Goal: Information Seeking & Learning: Learn about a topic

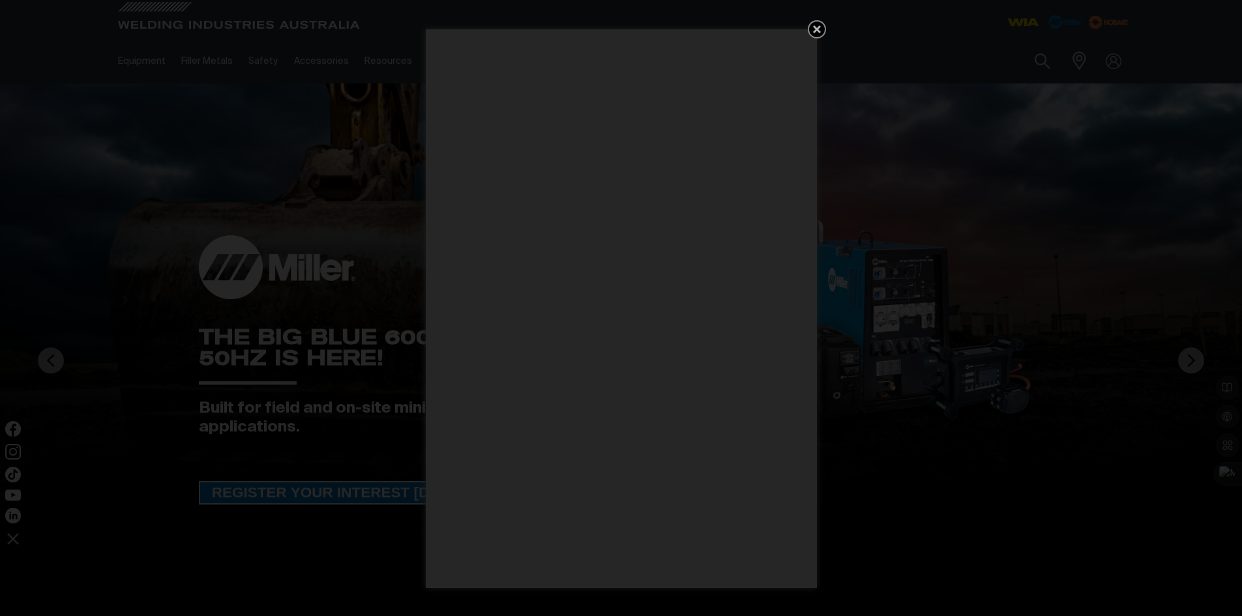
click at [816, 25] on icon "Get 5 WIA Welding Guides Free!" at bounding box center [817, 30] width 16 height 16
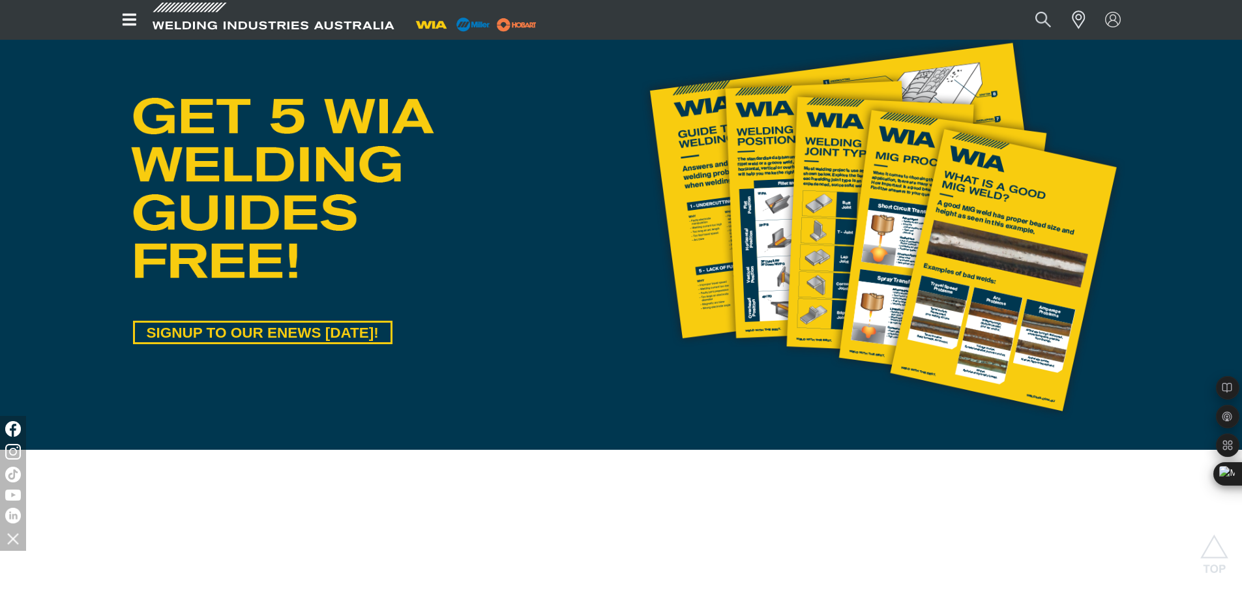
scroll to position [717, 0]
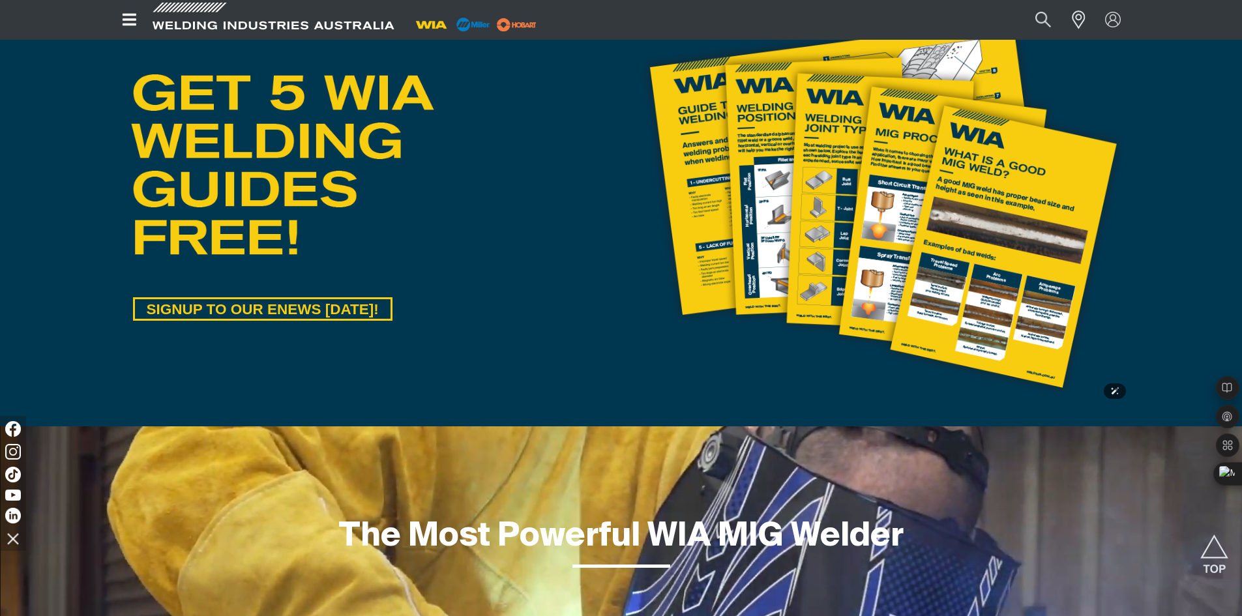
drag, startPoint x: 785, startPoint y: 254, endPoint x: 767, endPoint y: 259, distance: 18.4
click at [785, 254] on img at bounding box center [882, 206] width 501 height 402
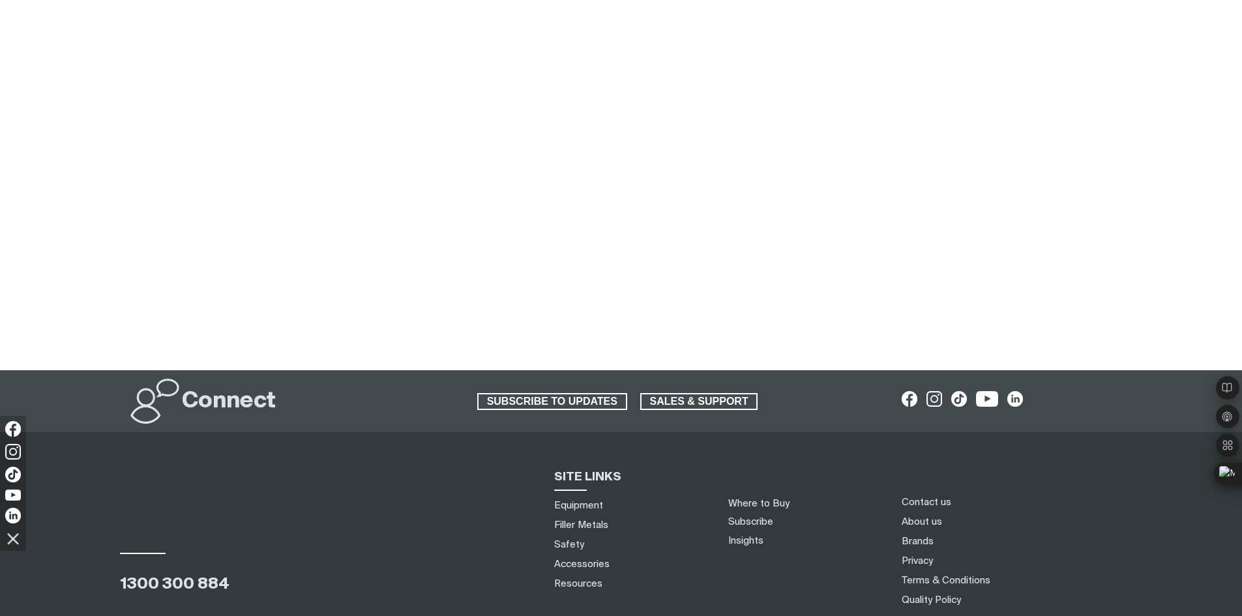
scroll to position [391, 0]
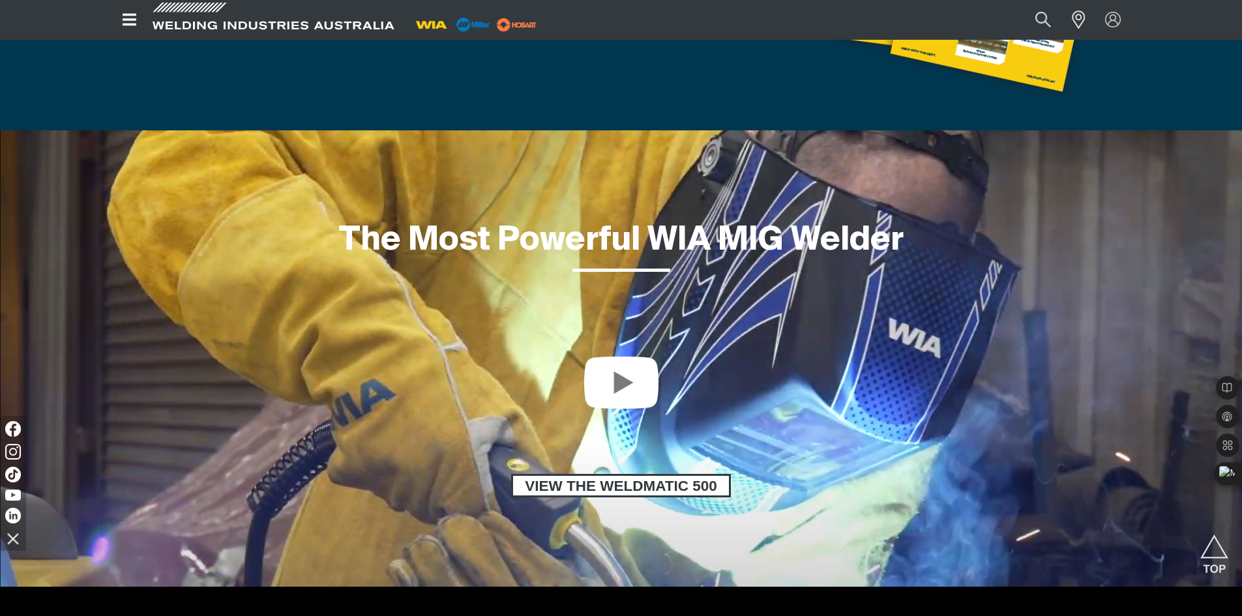
scroll to position [1043, 0]
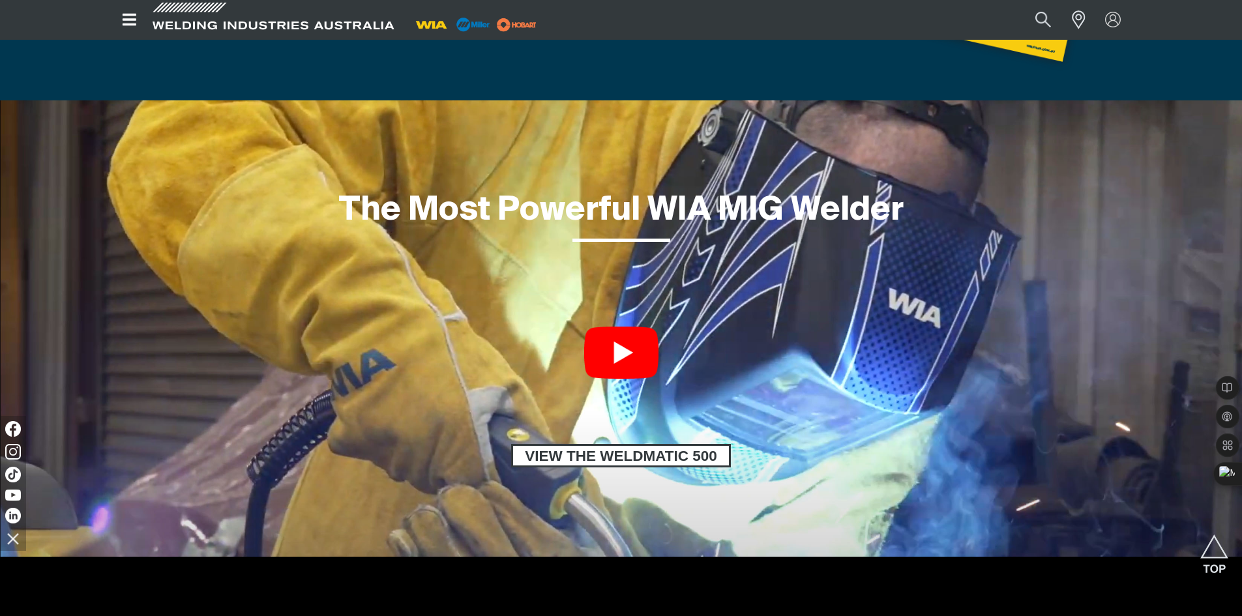
click at [636, 353] on link at bounding box center [621, 353] width 74 height 52
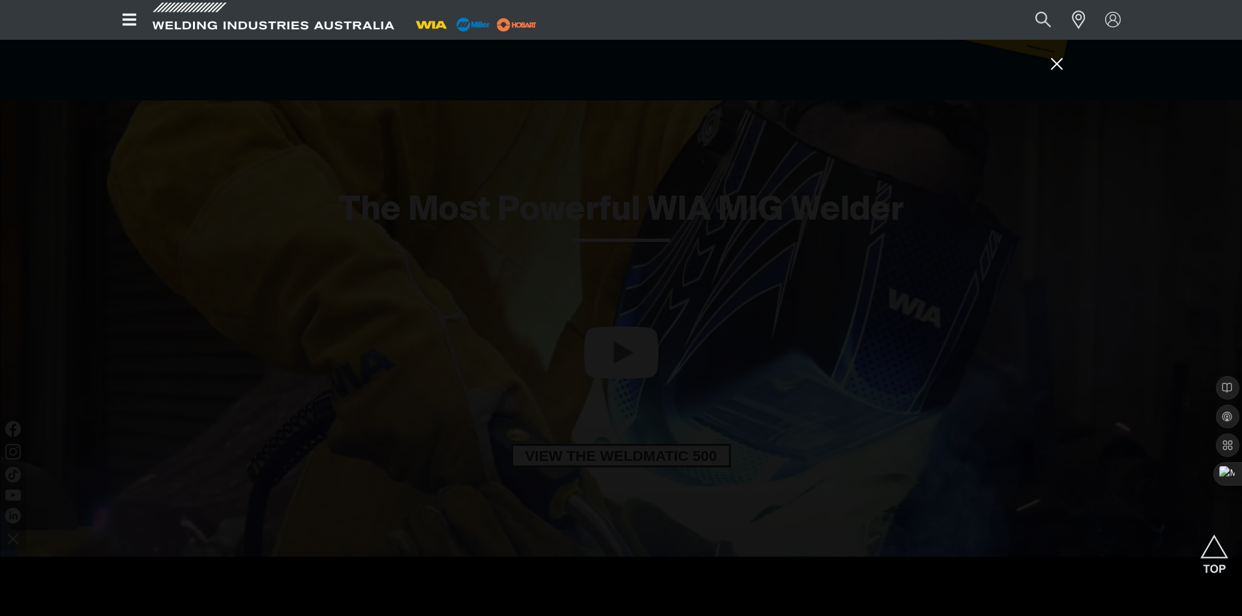
click at [151, 250] on div at bounding box center [621, 308] width 1242 height 616
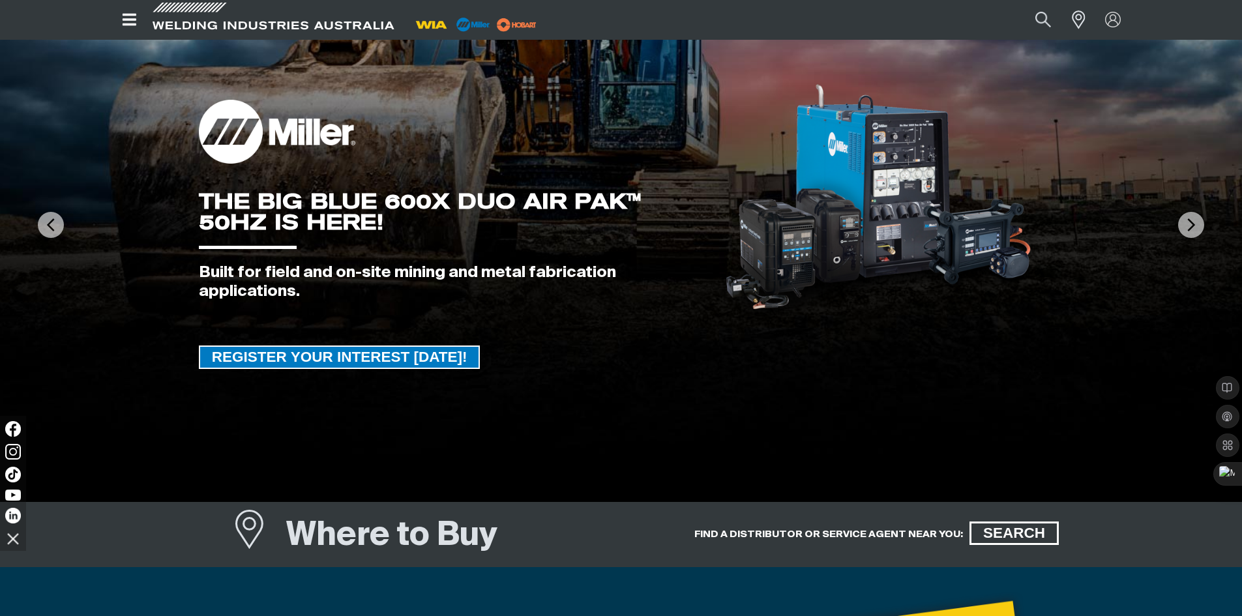
scroll to position [0, 0]
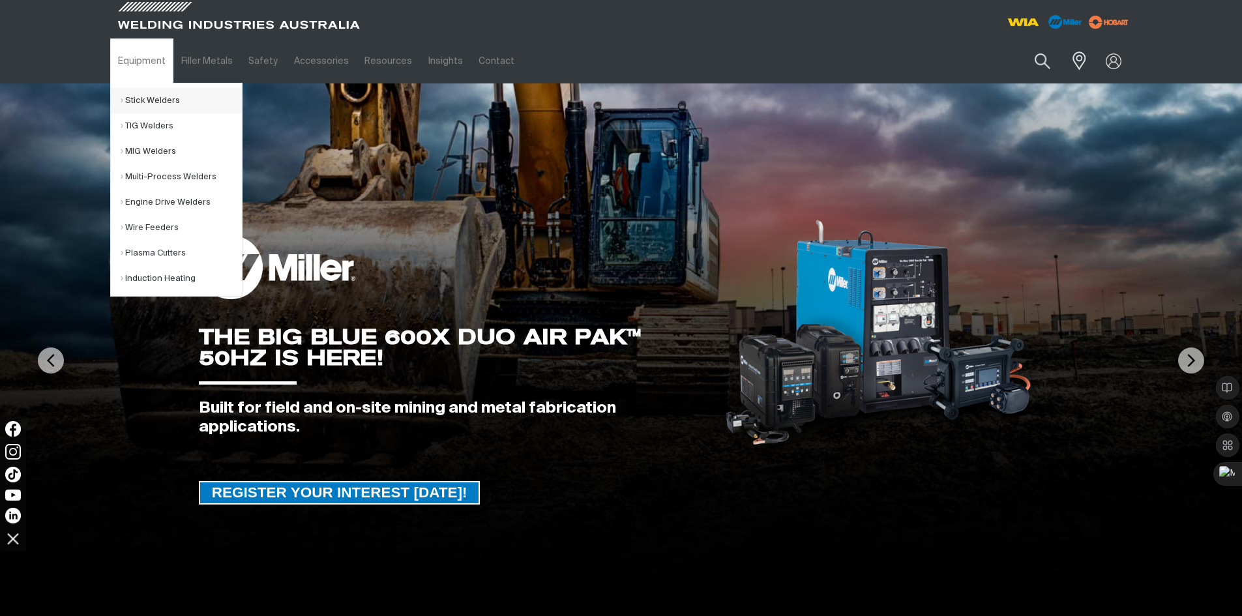
click at [154, 105] on link "Stick Welders" at bounding box center [181, 100] width 121 height 25
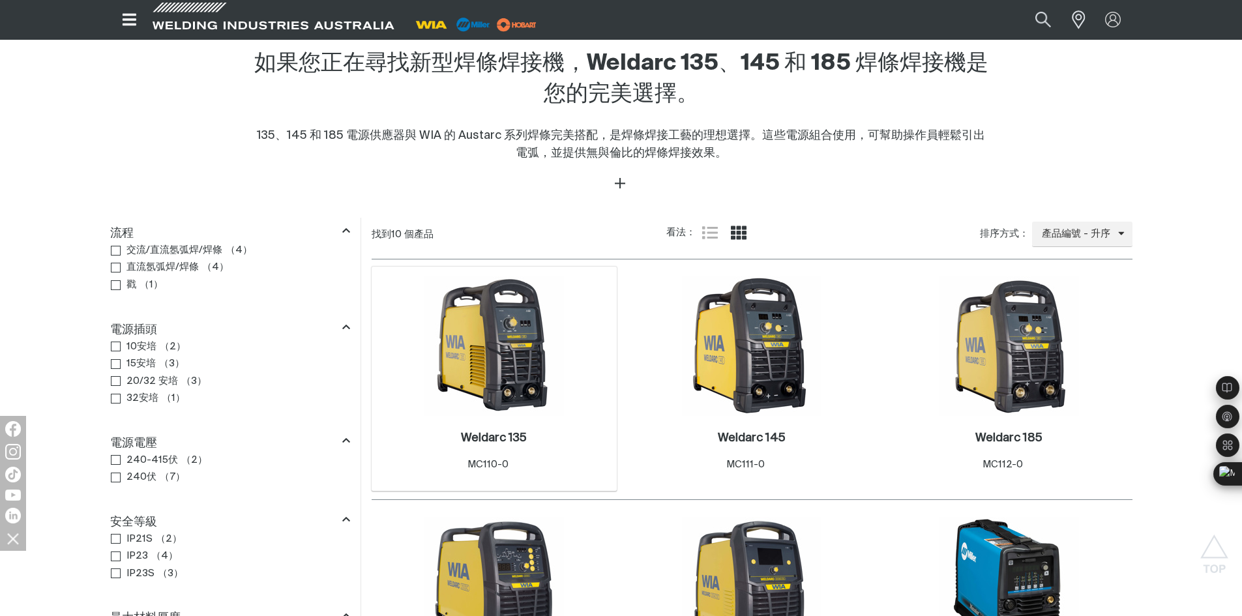
scroll to position [456, 0]
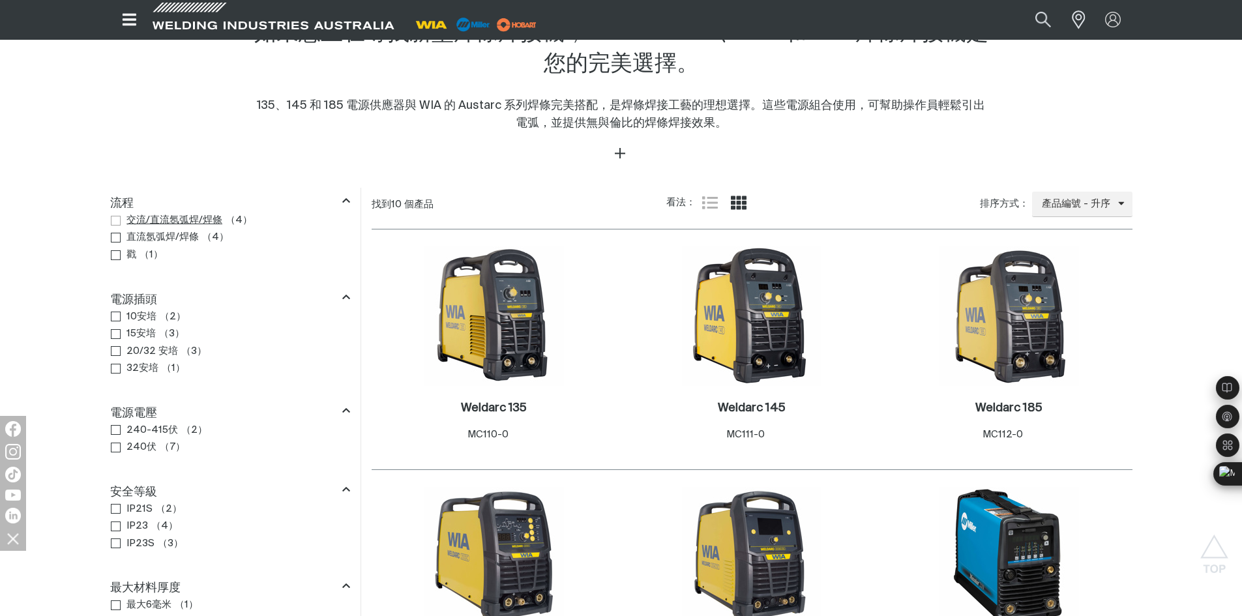
click at [115, 226] on span "流程" at bounding box center [116, 221] width 10 height 10
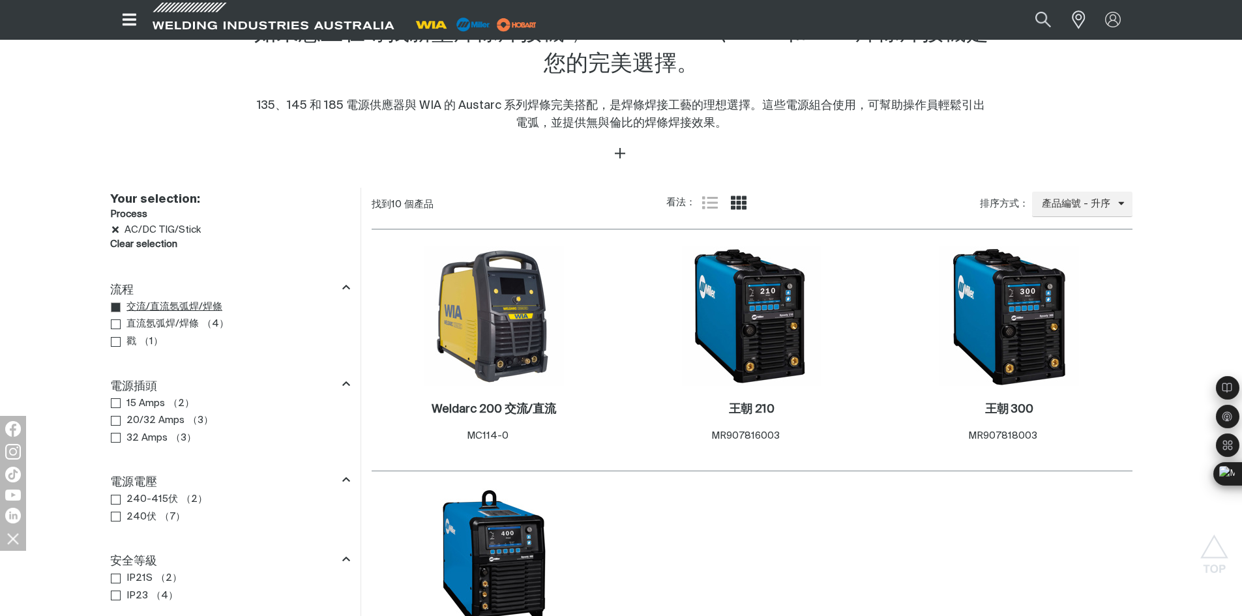
click at [113, 313] on icon "流程" at bounding box center [116, 308] width 10 height 10
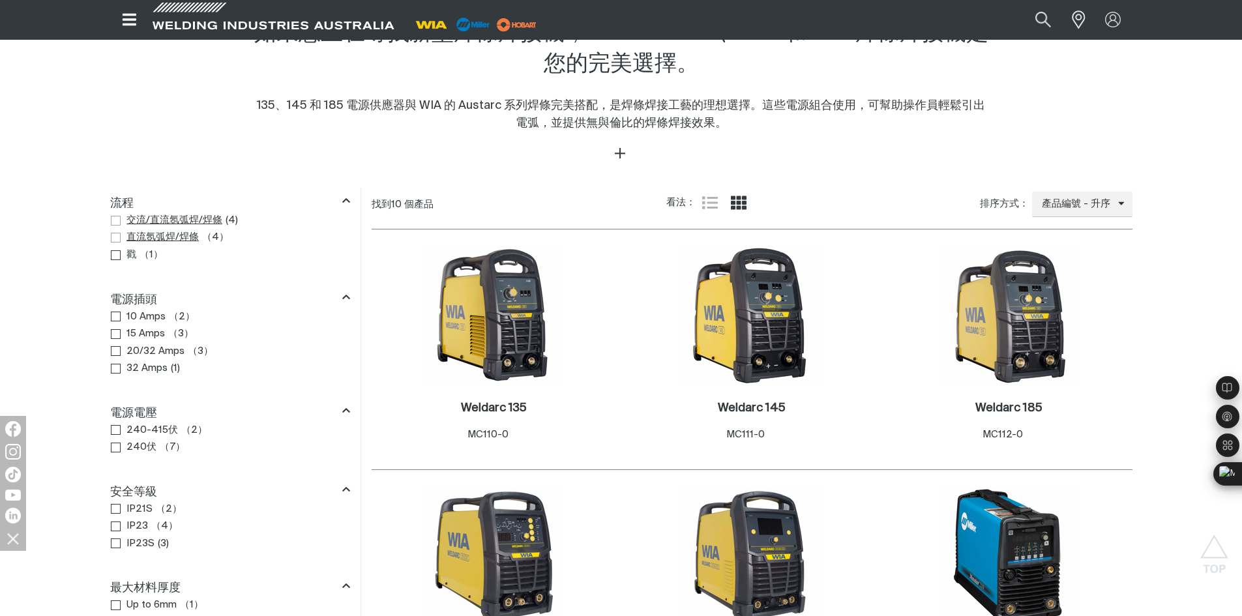
click at [119, 242] on span "流程" at bounding box center [116, 238] width 10 height 10
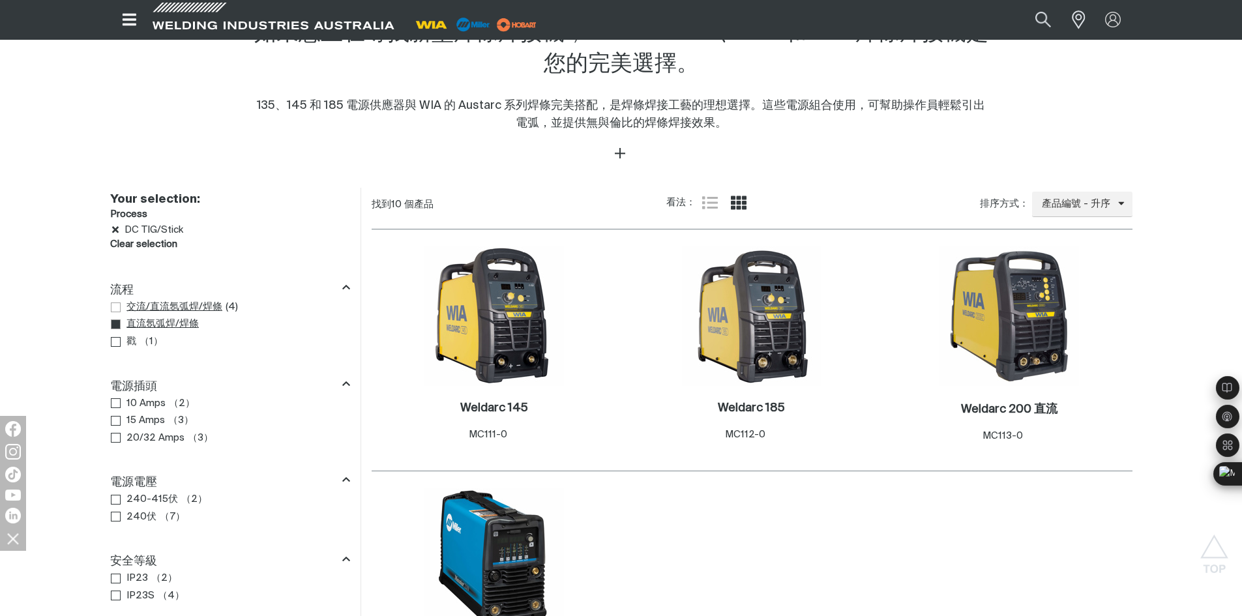
click at [117, 325] on icon "流程" at bounding box center [116, 325] width 10 height 10
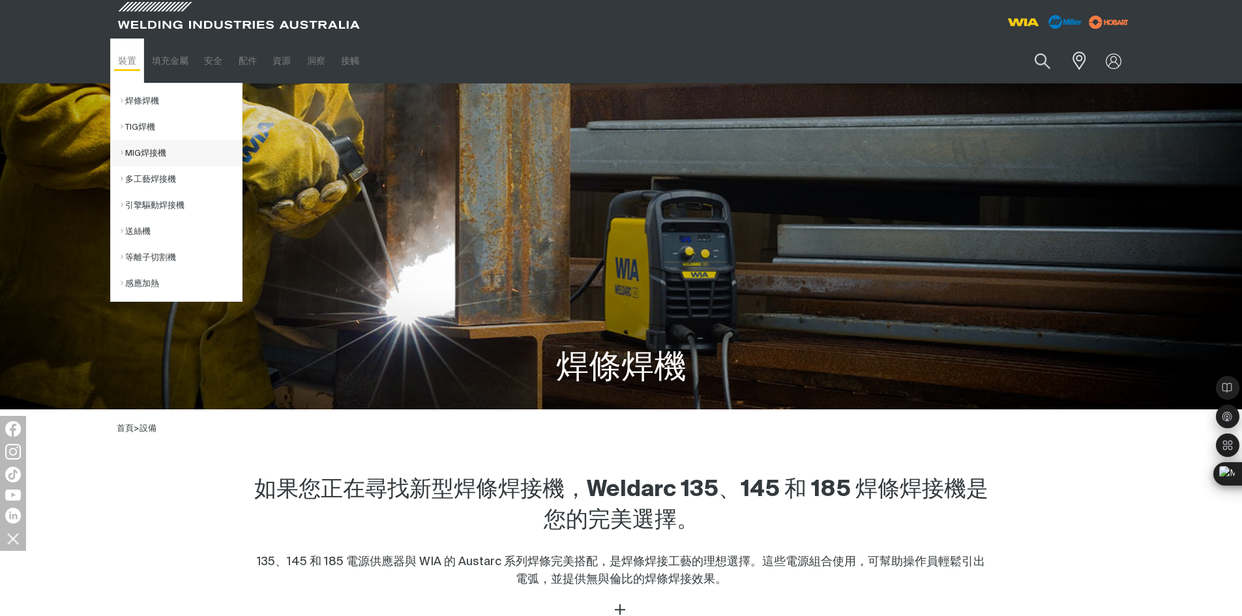
click at [143, 153] on link "MIG焊接機" at bounding box center [181, 153] width 121 height 26
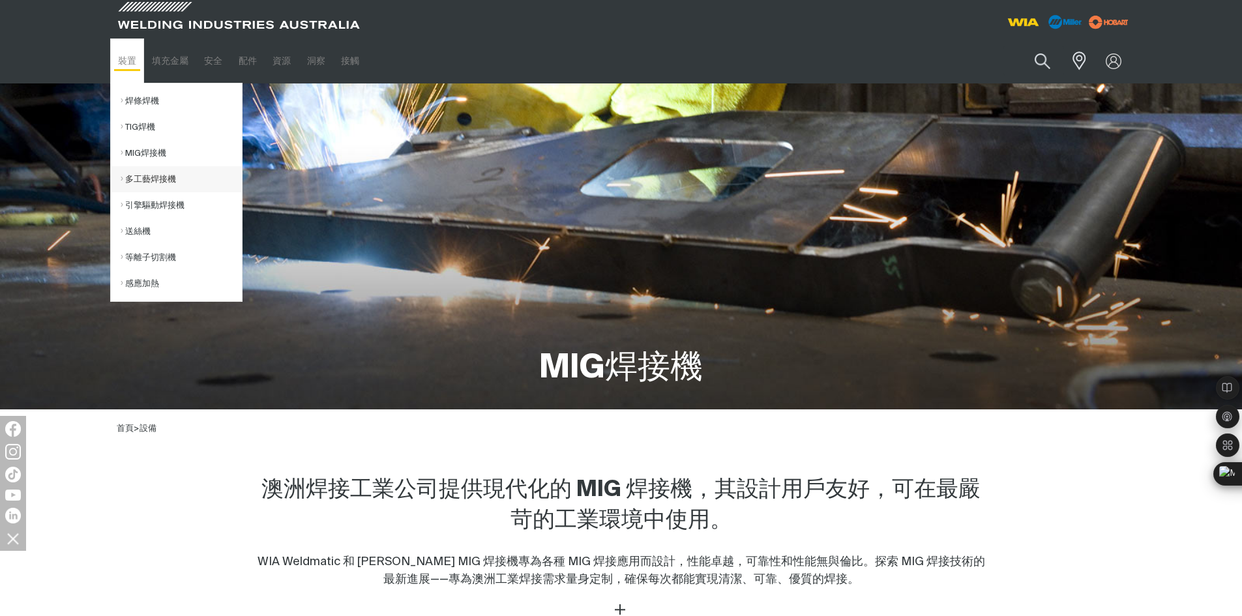
click at [155, 179] on link "多工藝焊接機" at bounding box center [181, 179] width 121 height 26
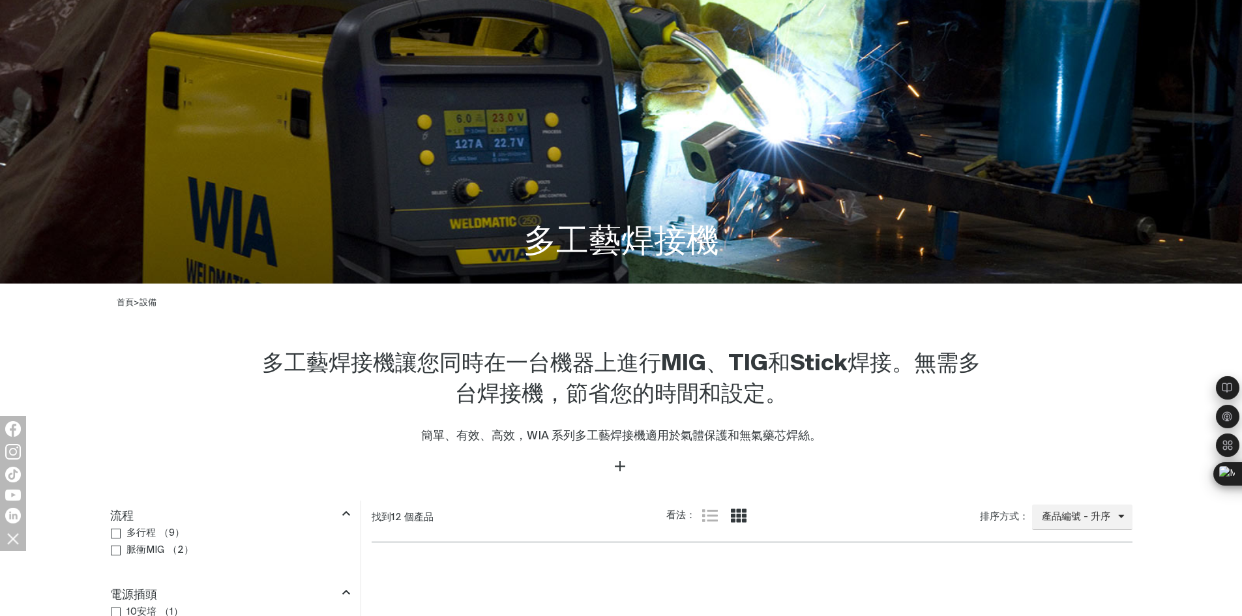
scroll to position [326, 0]
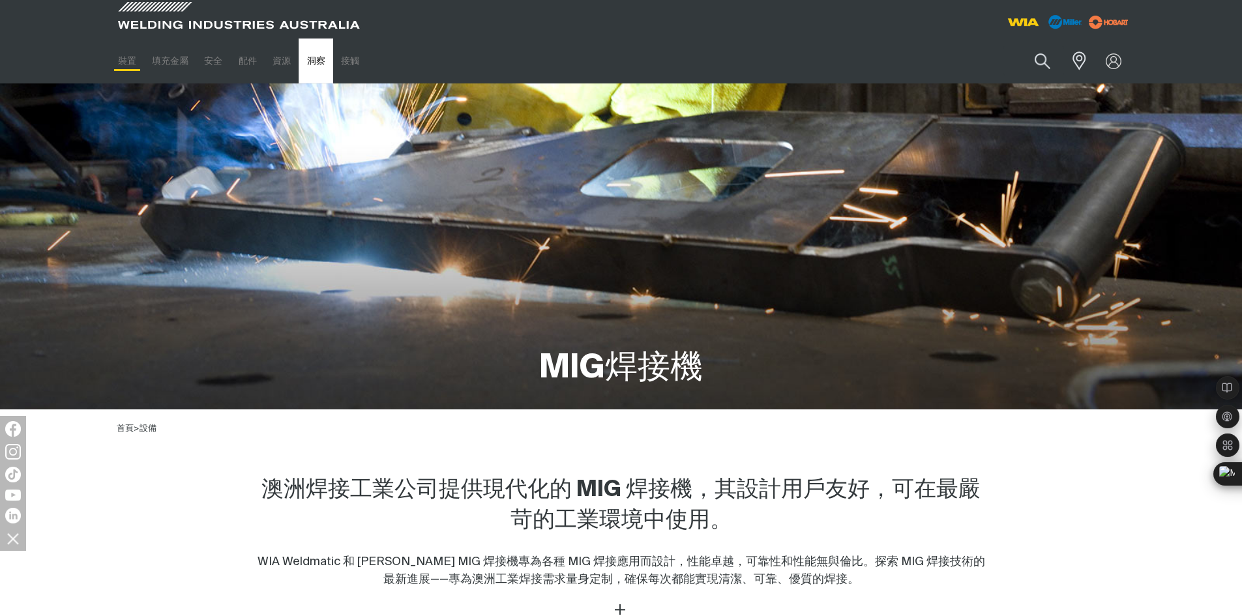
click at [329, 64] on link "洞察" at bounding box center [316, 60] width 34 height 45
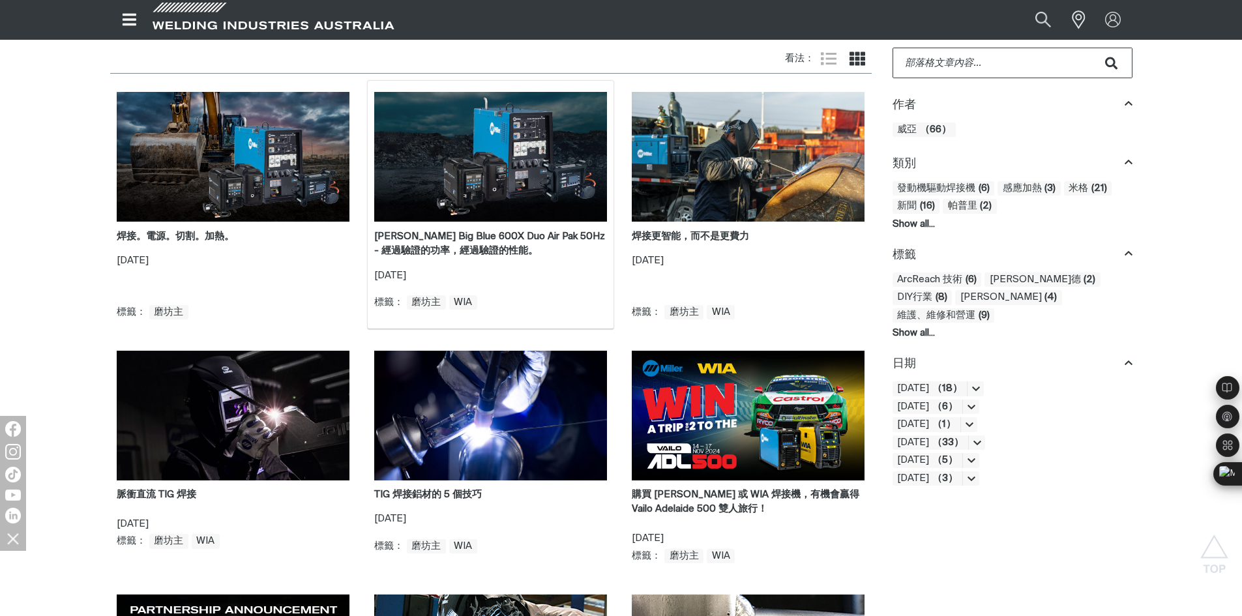
scroll to position [391, 0]
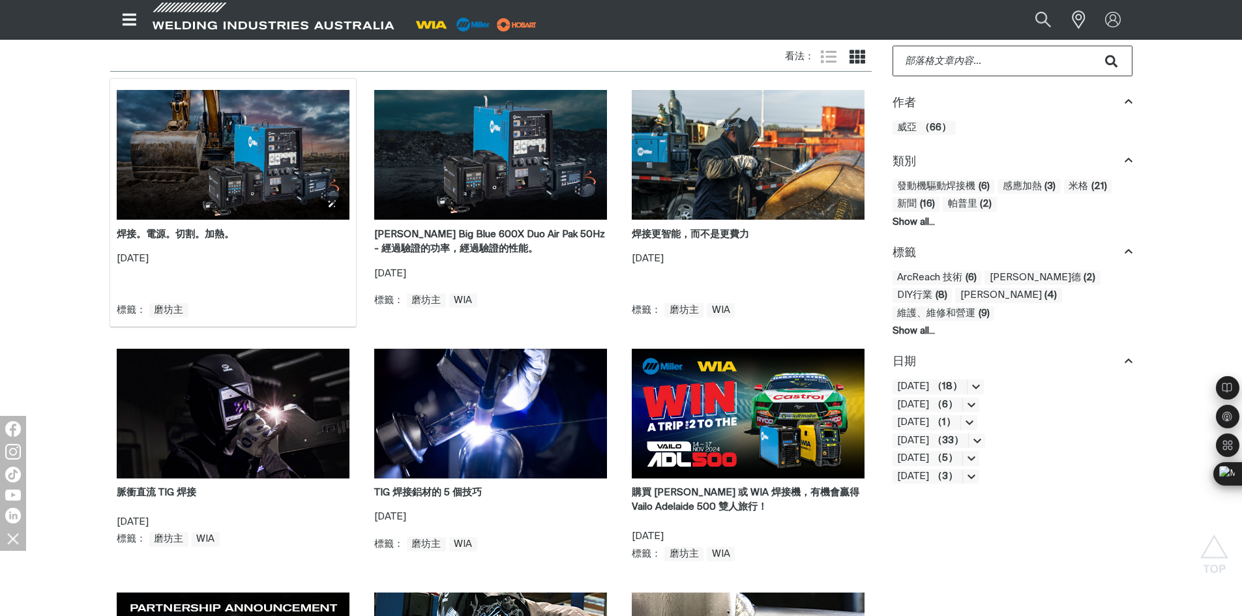
click at [297, 193] on img at bounding box center [233, 155] width 233 height 130
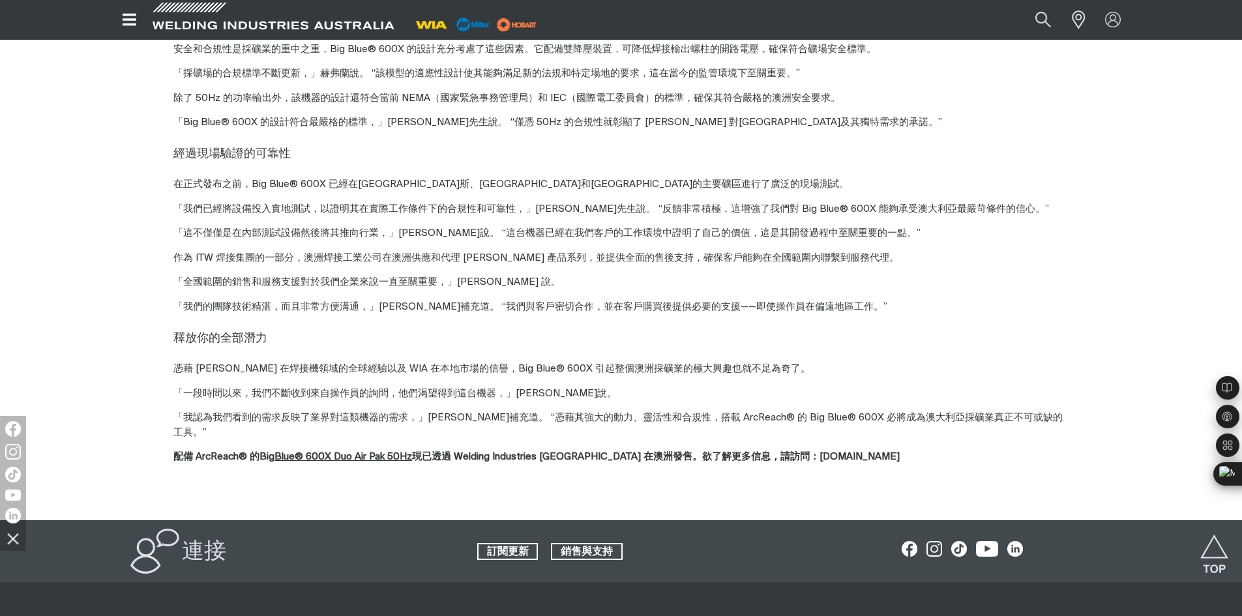
scroll to position [1369, 0]
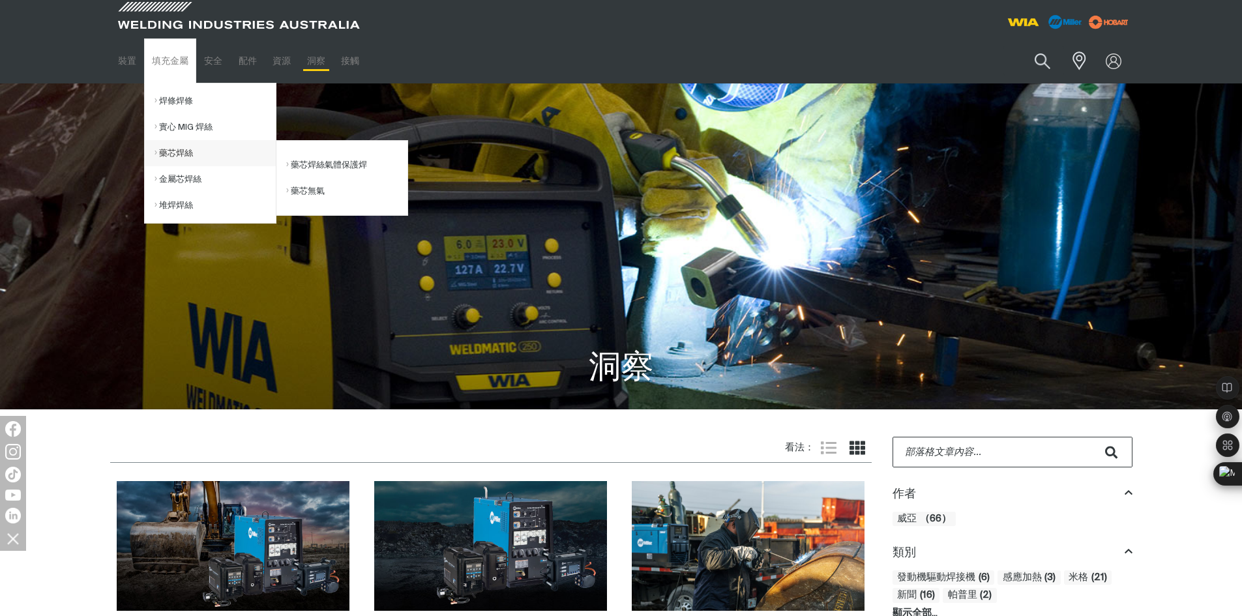
click at [177, 151] on link "藥芯焊絲" at bounding box center [215, 153] width 121 height 26
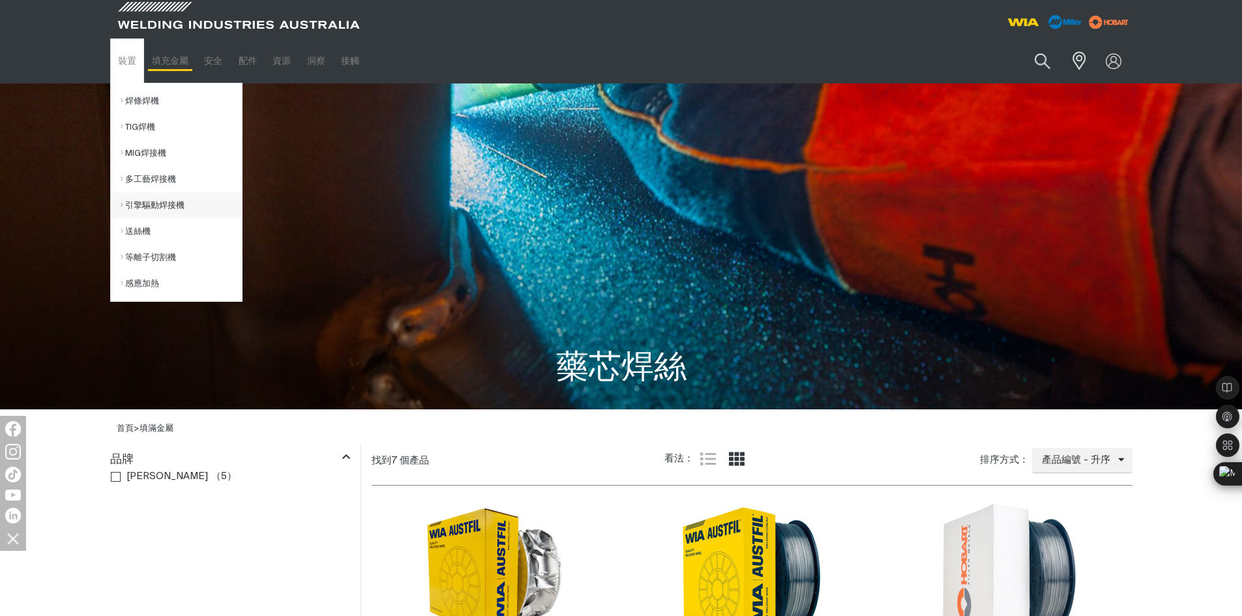
click at [137, 203] on link "引擎驅動焊接機" at bounding box center [181, 205] width 121 height 26
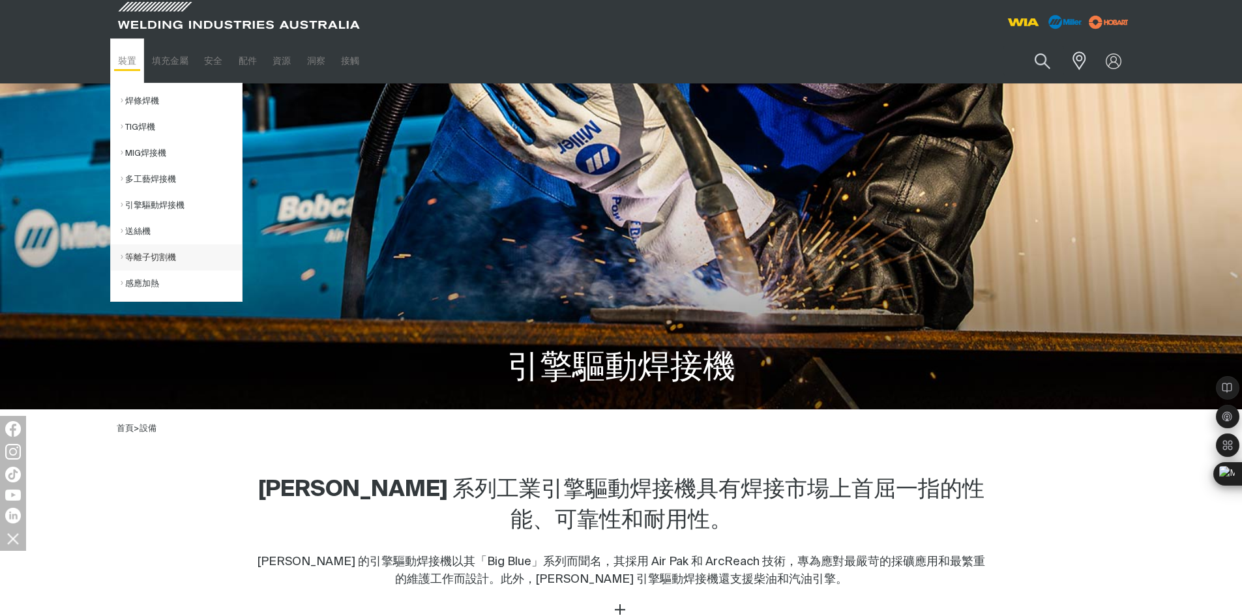
click at [149, 254] on link "等離子切割機" at bounding box center [181, 257] width 121 height 26
